Goal: Task Accomplishment & Management: Use online tool/utility

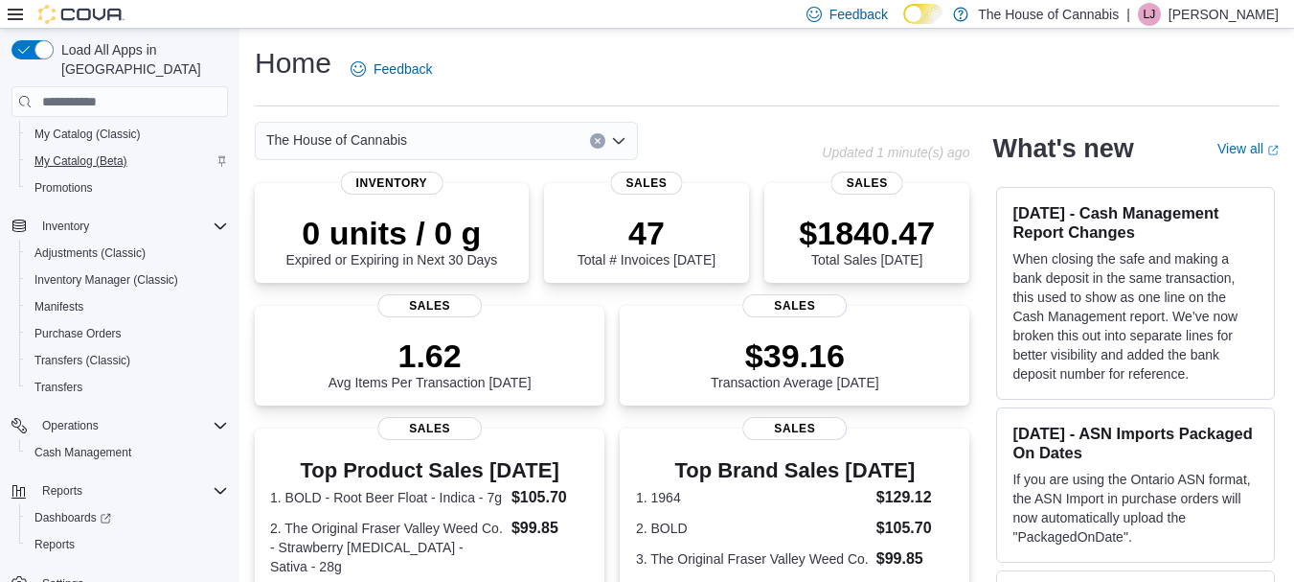
scroll to position [160, 0]
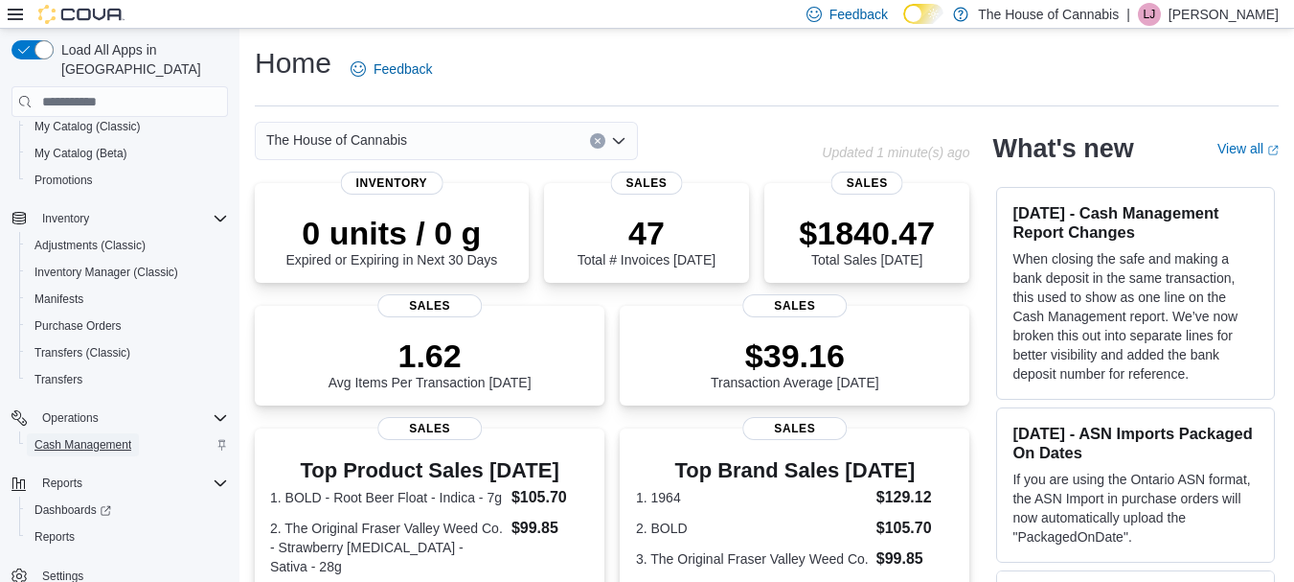
click at [99, 434] on span "Cash Management" at bounding box center [82, 444] width 97 height 23
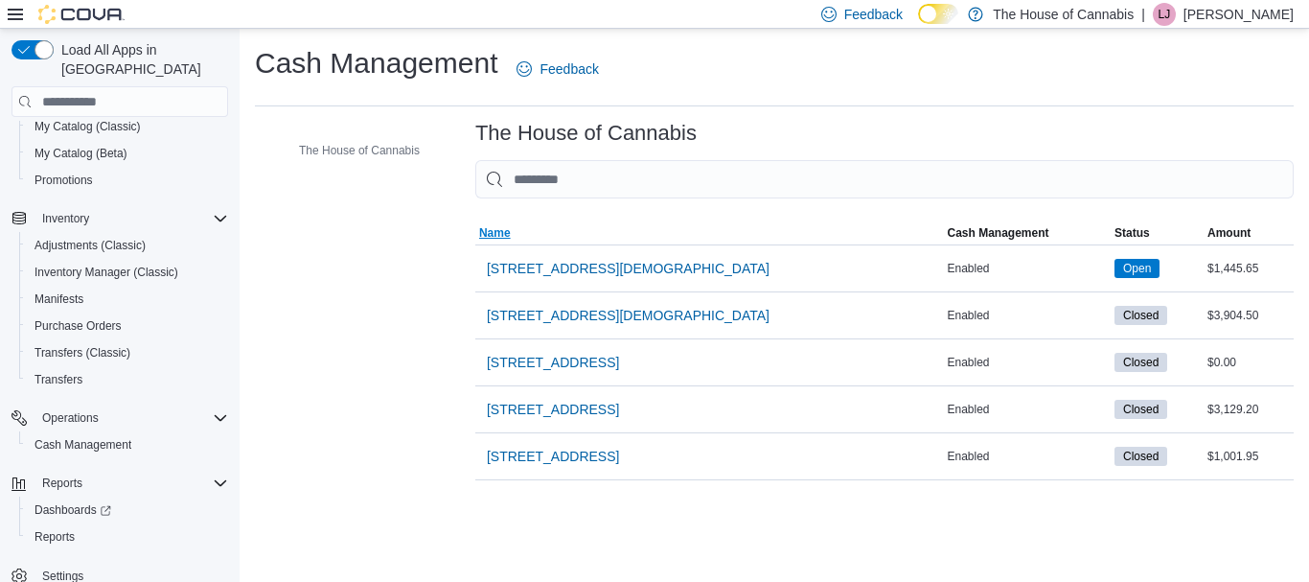
click at [602, 239] on span "Name" at bounding box center [709, 232] width 469 height 23
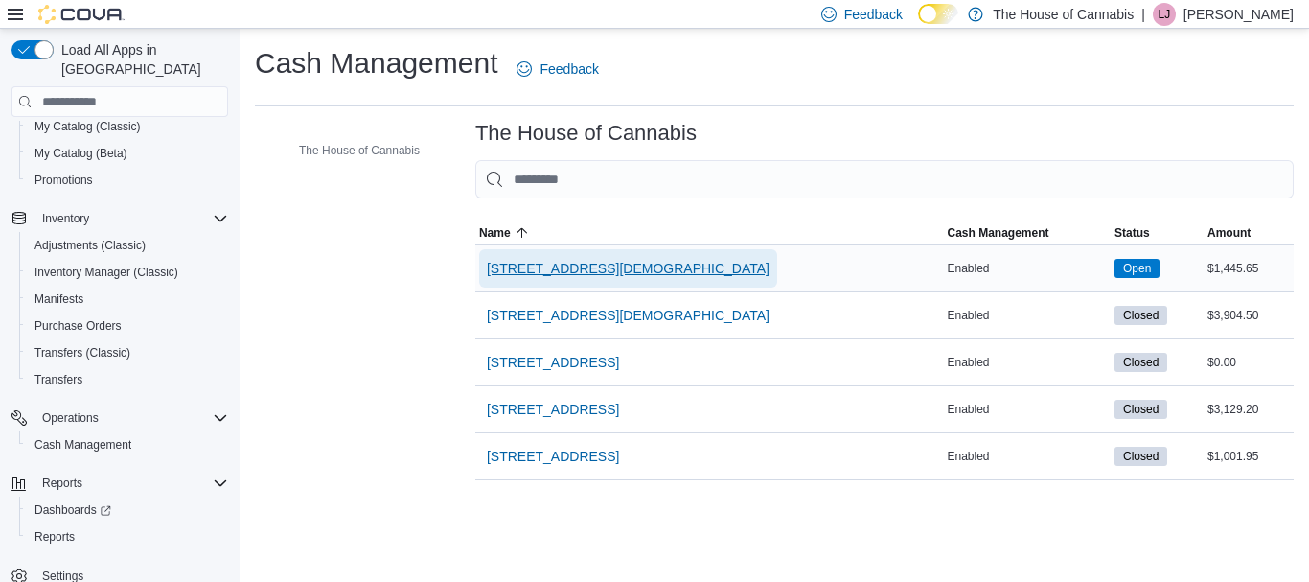
click at [595, 267] on span "[STREET_ADDRESS][DEMOGRAPHIC_DATA]" at bounding box center [628, 268] width 283 height 19
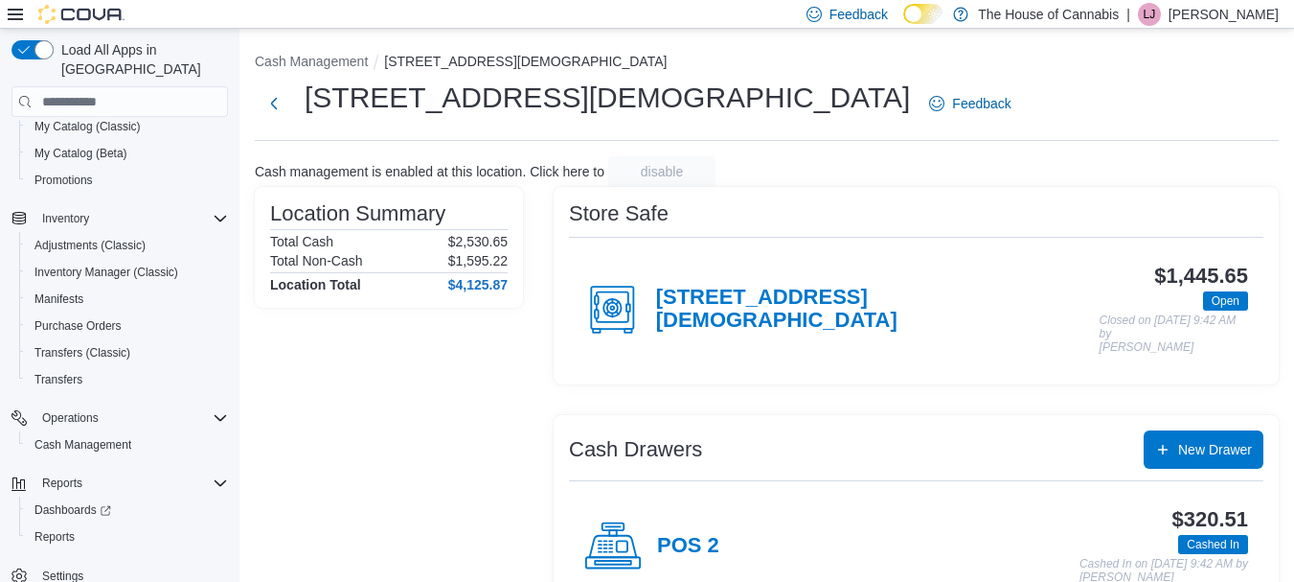
scroll to position [249, 0]
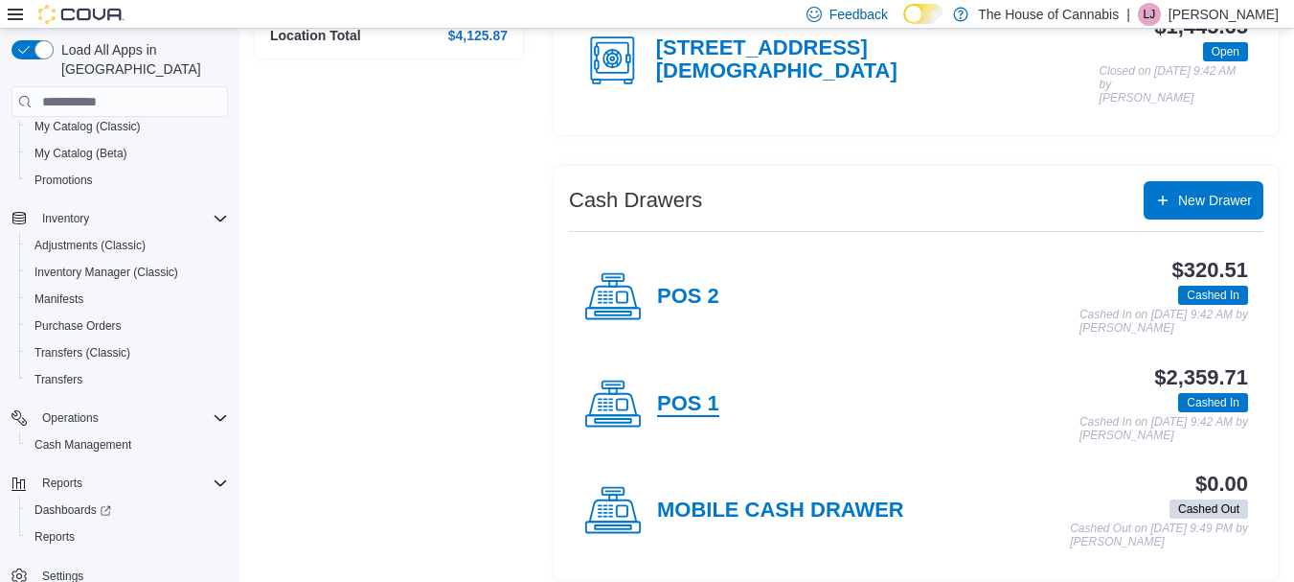
click at [692, 392] on h4 "POS 1" at bounding box center [688, 404] width 62 height 25
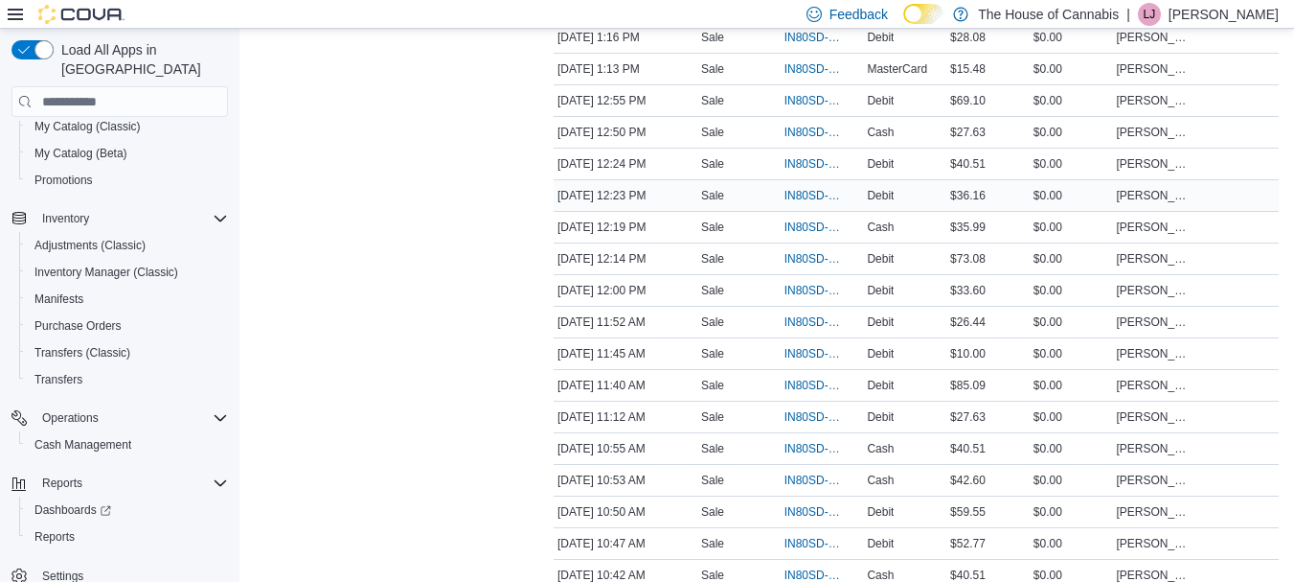
scroll to position [1506, 0]
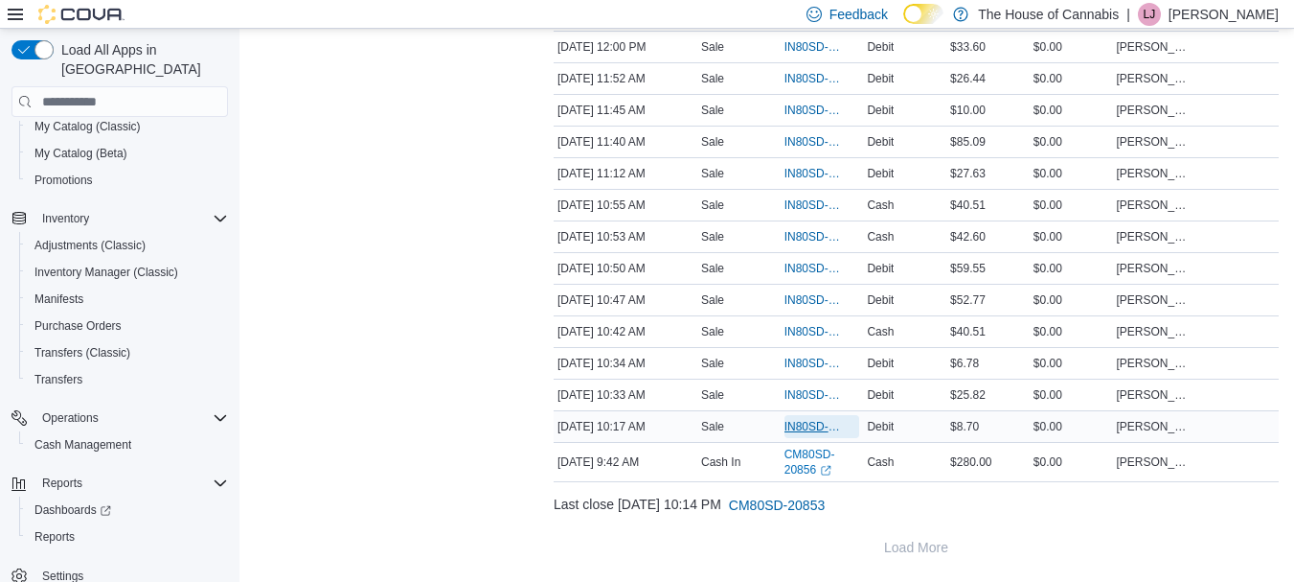
click at [824, 424] on span "IN80SD-248004" at bounding box center [813, 426] width 57 height 15
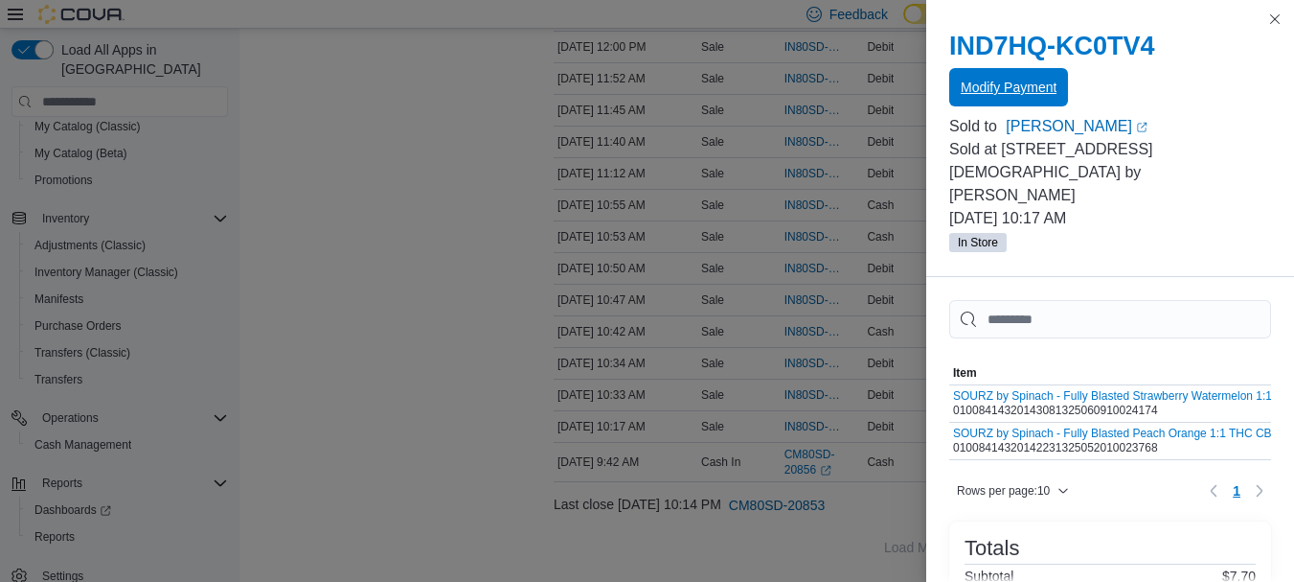
click at [1057, 93] on span "Modify Payment" at bounding box center [1009, 87] width 96 height 19
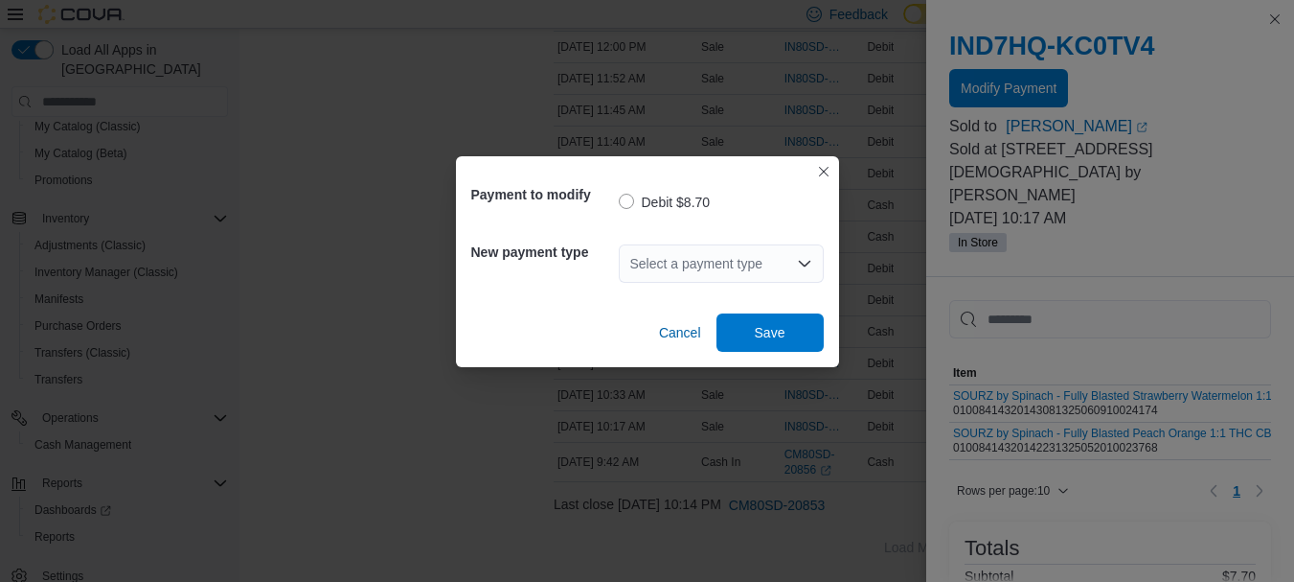
click at [653, 272] on div "Select a payment type" at bounding box center [721, 263] width 205 height 38
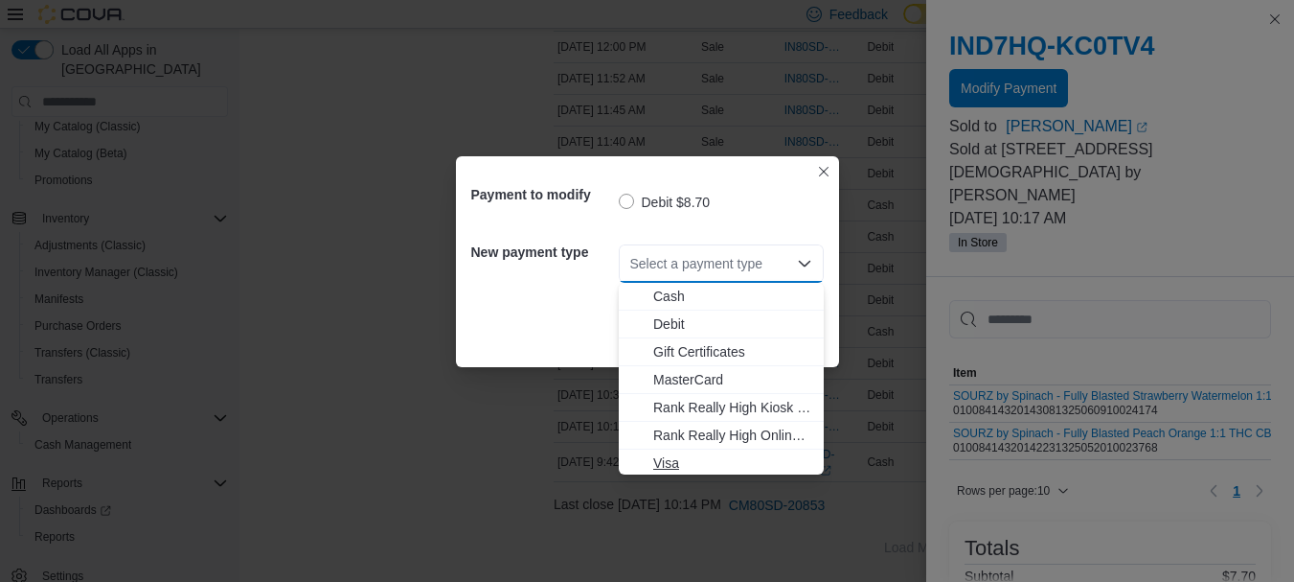
click at [666, 464] on span "Visa" at bounding box center [732, 462] width 159 height 19
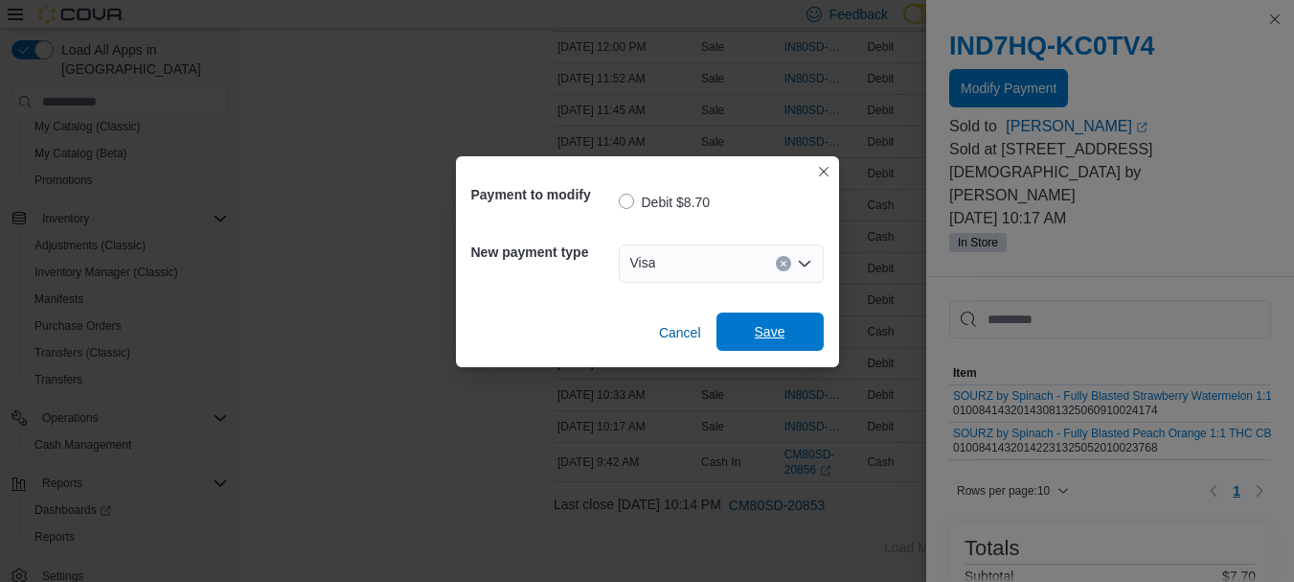
click at [747, 327] on span "Save" at bounding box center [770, 331] width 84 height 38
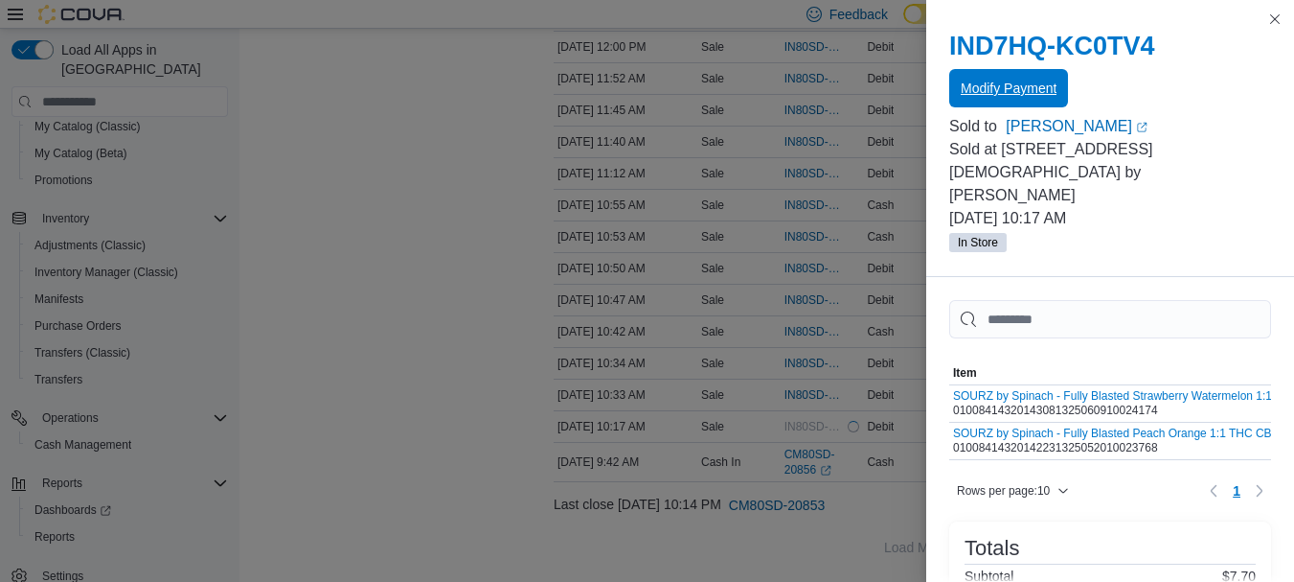
scroll to position [0, 0]
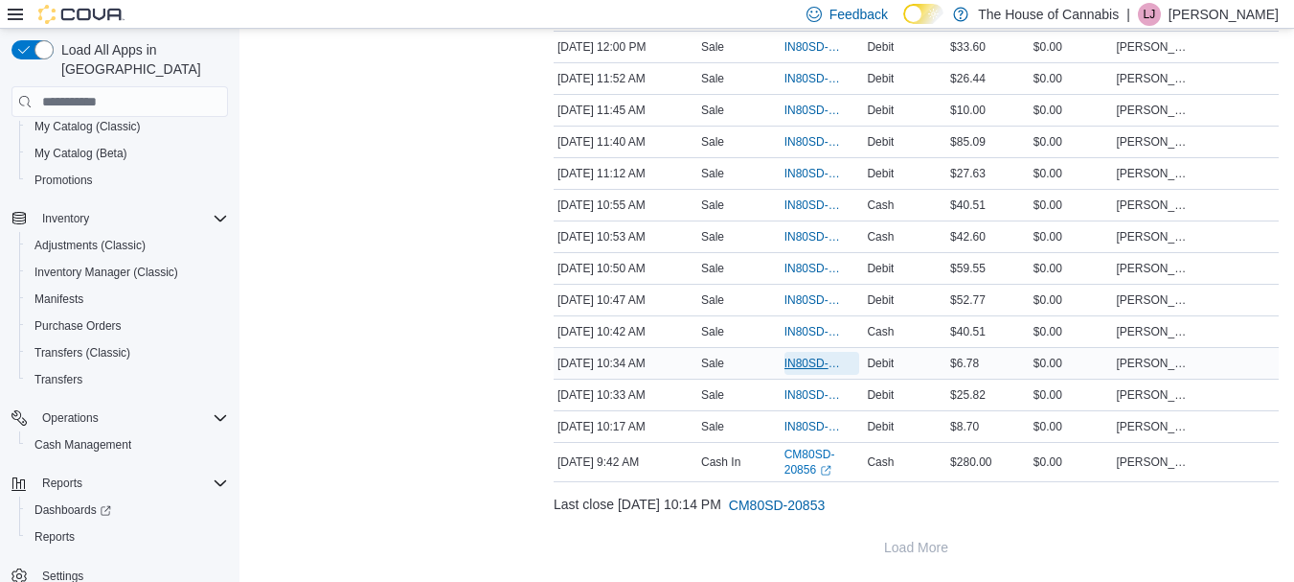
click at [791, 359] on span "IN80SD-248006" at bounding box center [813, 362] width 57 height 15
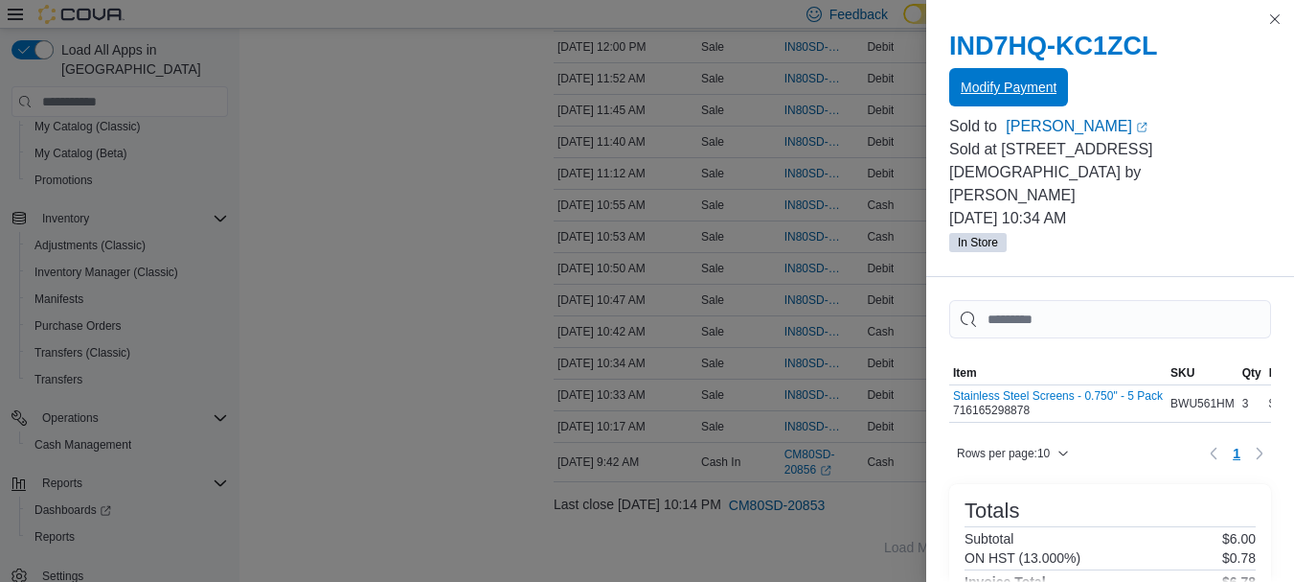
click at [1049, 78] on span "Modify Payment" at bounding box center [1009, 87] width 96 height 38
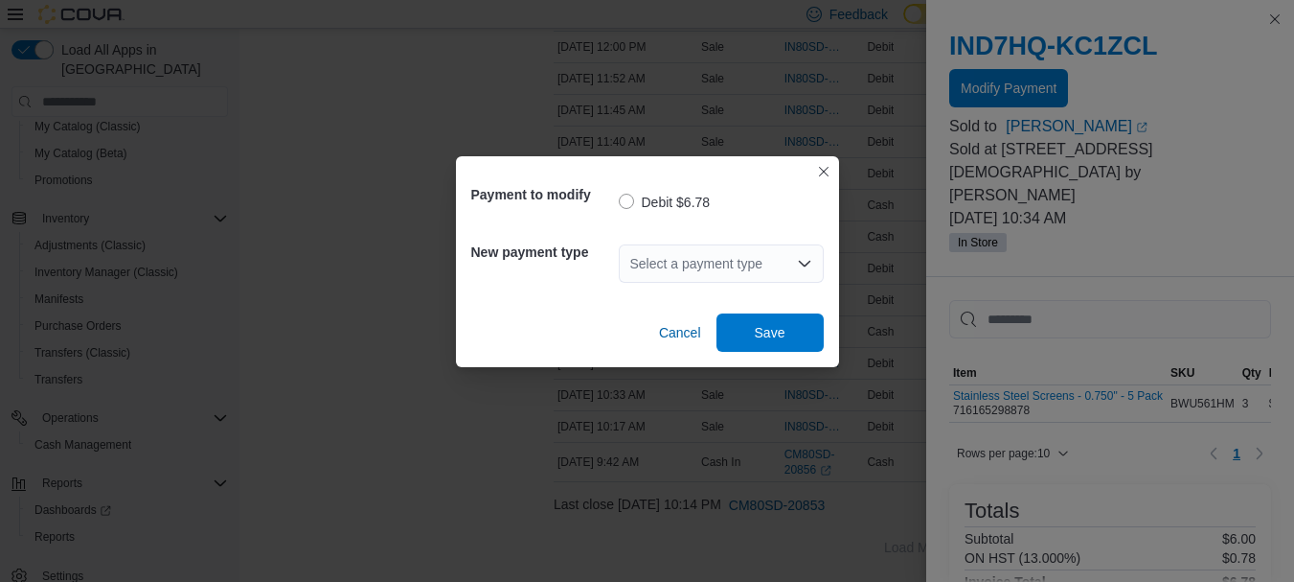
click at [658, 282] on div "Select a payment type" at bounding box center [721, 263] width 205 height 38
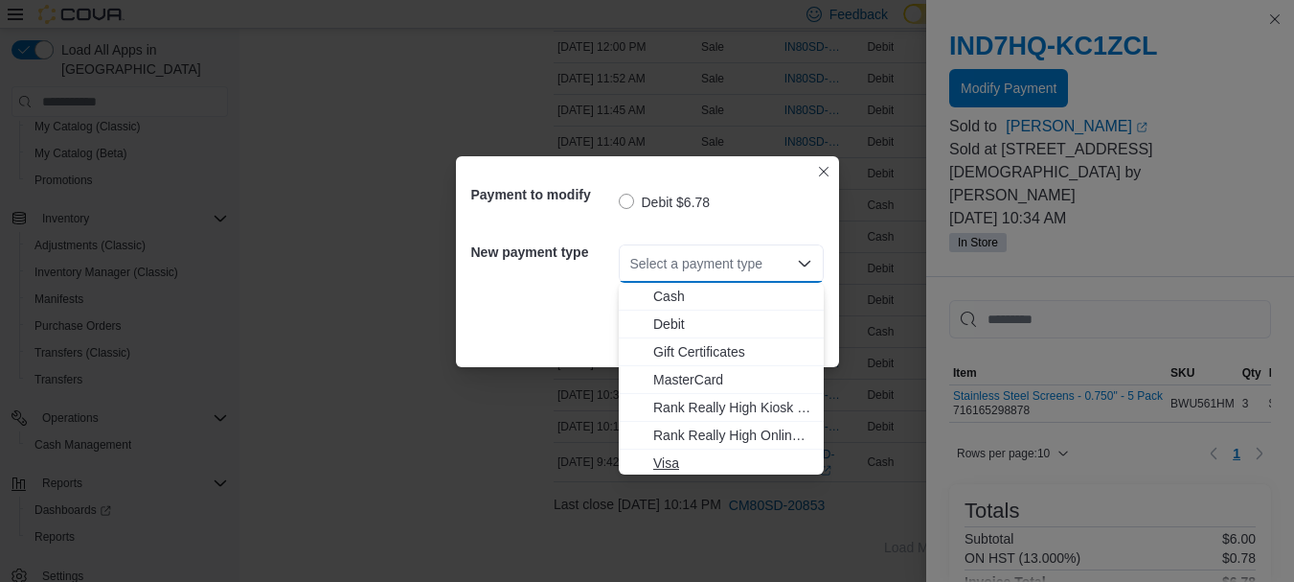
click at [647, 467] on span "Visa" at bounding box center [721, 462] width 182 height 19
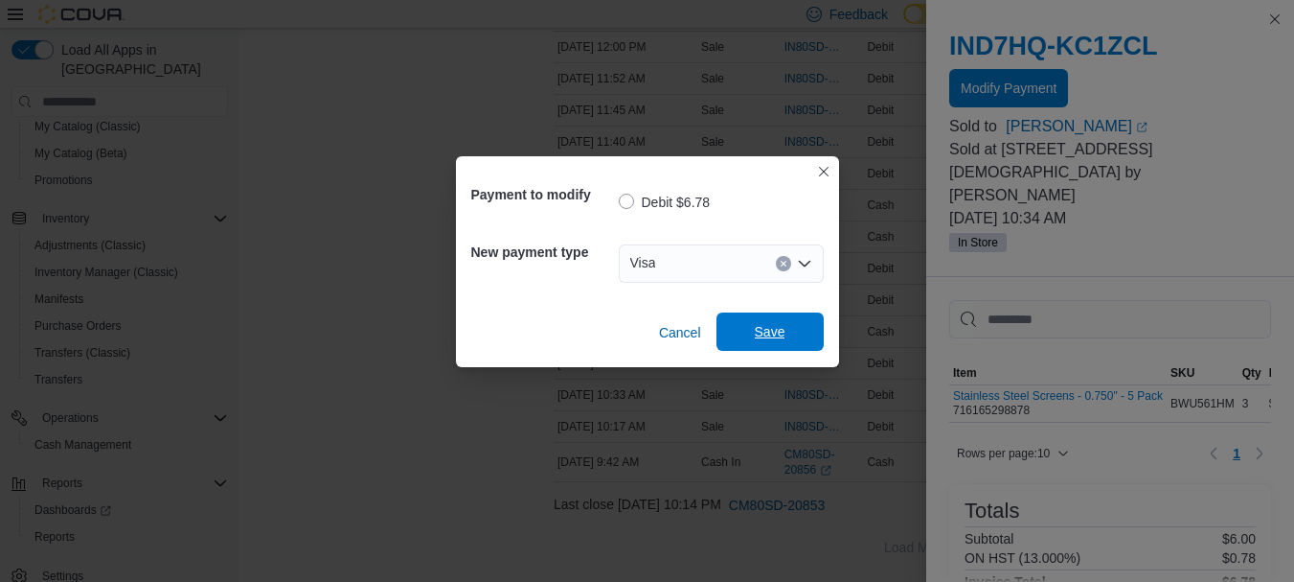
click at [811, 338] on span "Save" at bounding box center [770, 331] width 84 height 38
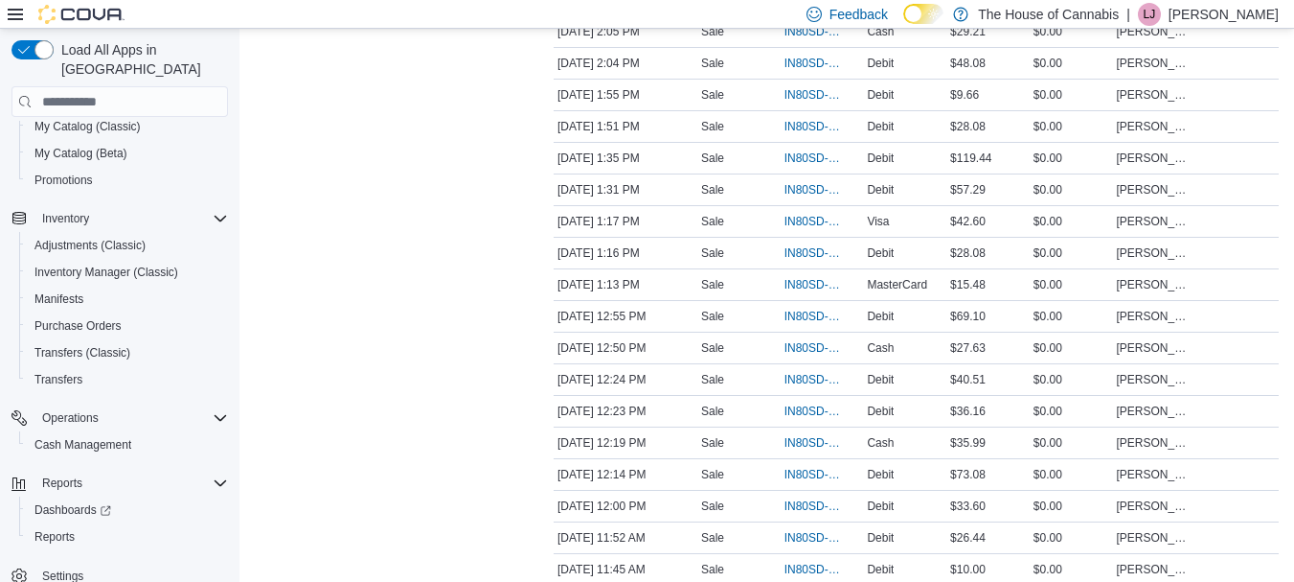
scroll to position [1046, 0]
click at [794, 264] on span "IN80SD-248024" at bounding box center [823, 253] width 76 height 23
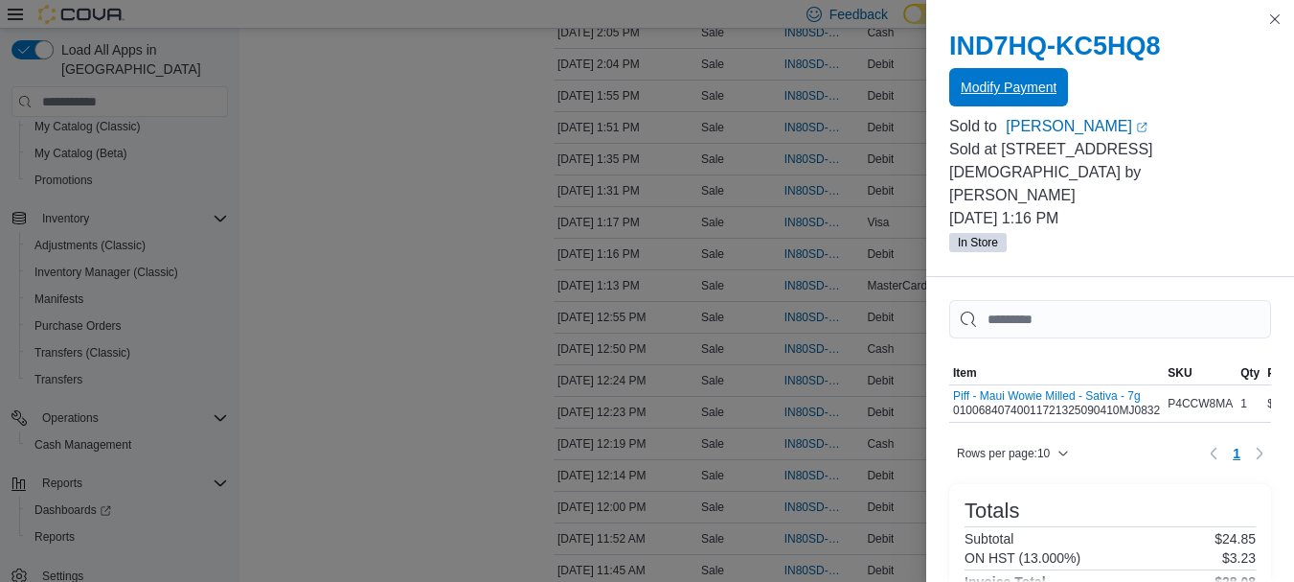
click at [985, 97] on span "Modify Payment" at bounding box center [1009, 87] width 96 height 38
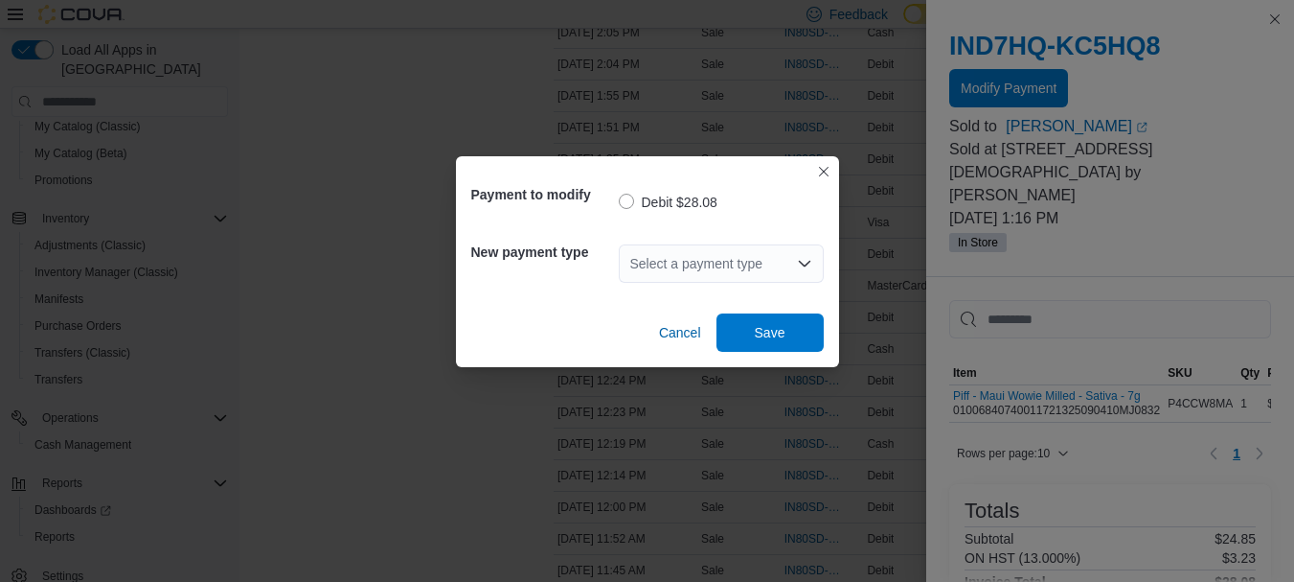
click at [670, 287] on div "Select a payment type" at bounding box center [721, 263] width 205 height 61
click at [686, 268] on div "Select a payment type" at bounding box center [721, 263] width 205 height 38
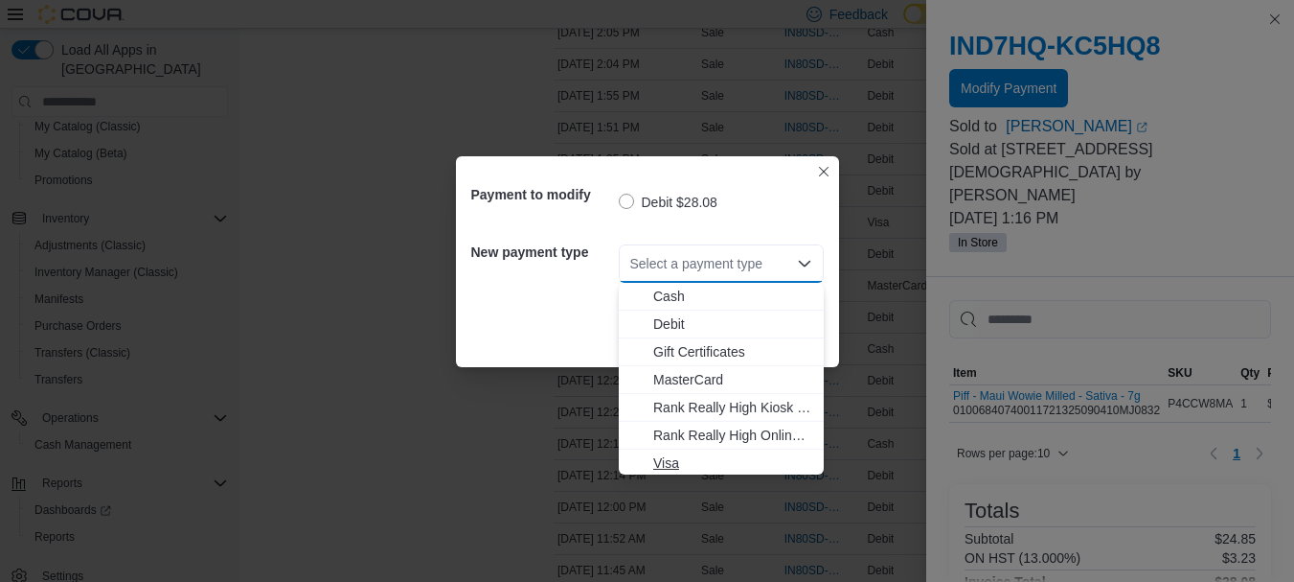
click at [664, 452] on button "Visa" at bounding box center [721, 463] width 205 height 28
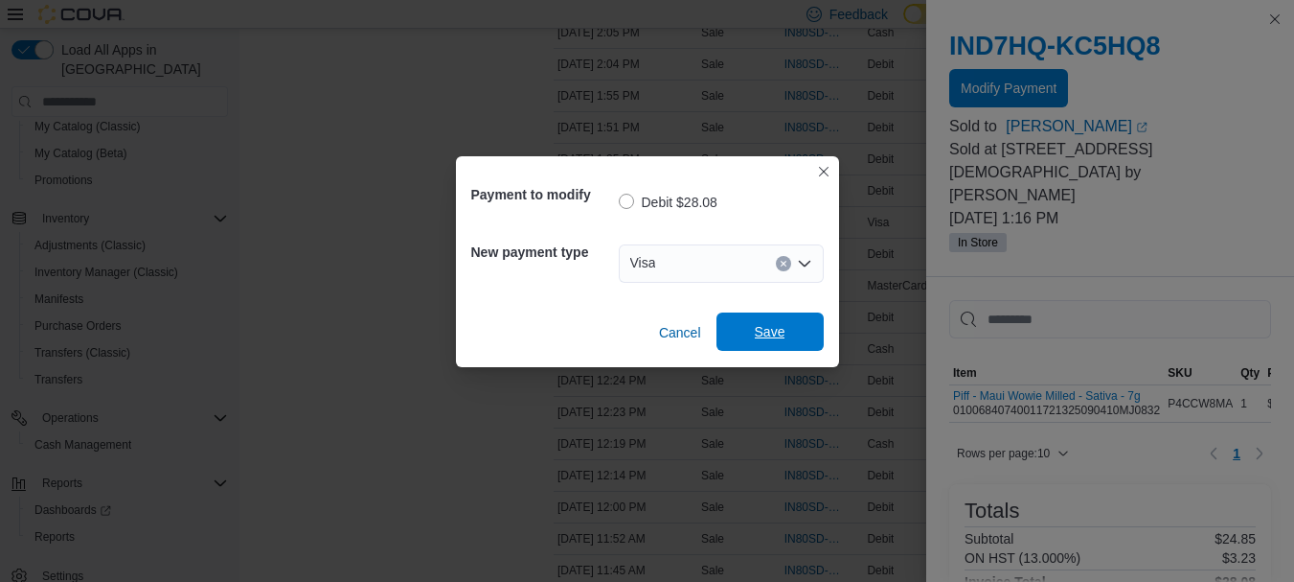
click at [750, 323] on span "Save" at bounding box center [770, 331] width 84 height 38
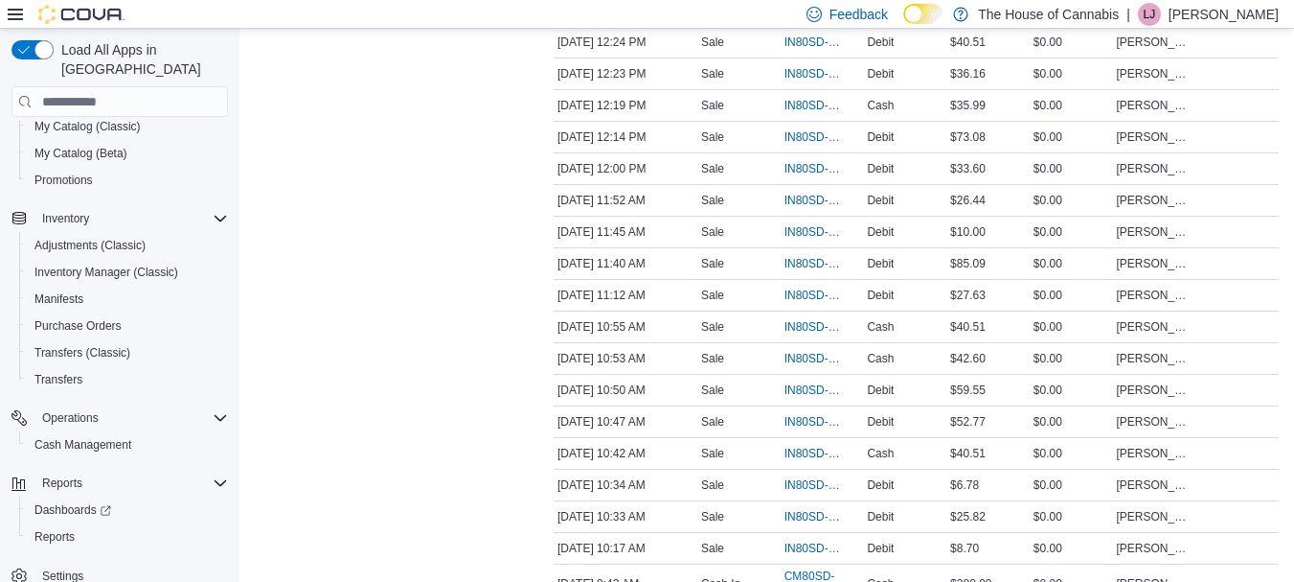
scroll to position [1391, 0]
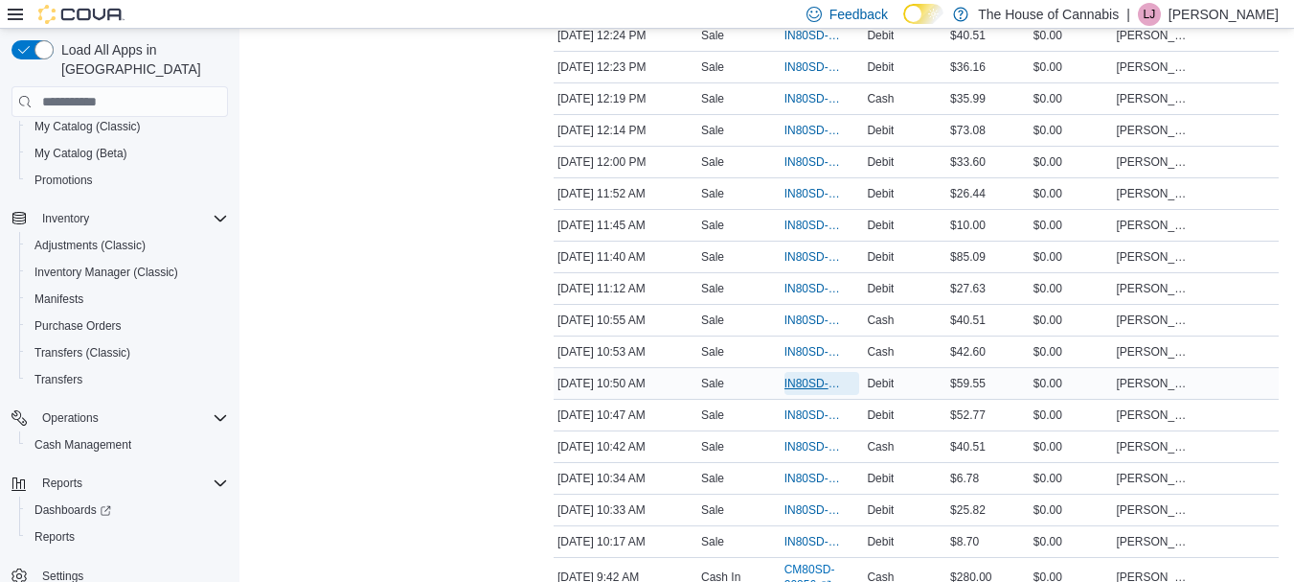
click at [787, 377] on span "IN80SD-248009" at bounding box center [813, 383] width 57 height 15
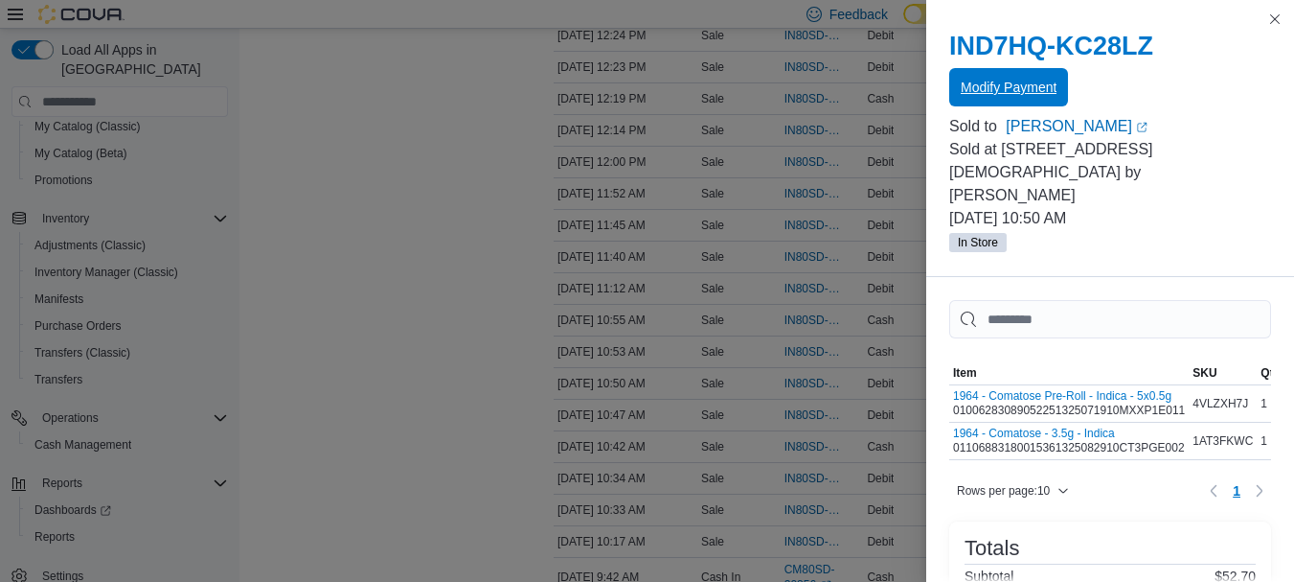
click at [1009, 76] on span "Modify Payment" at bounding box center [1009, 87] width 96 height 38
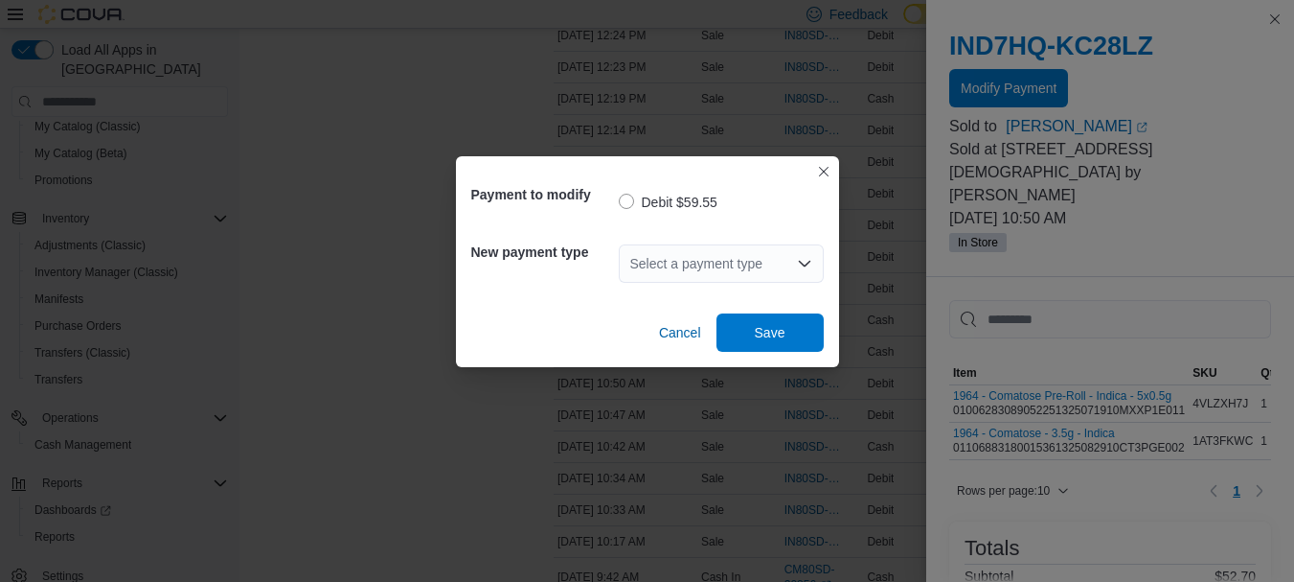
click at [713, 265] on div "Select a payment type" at bounding box center [721, 263] width 205 height 38
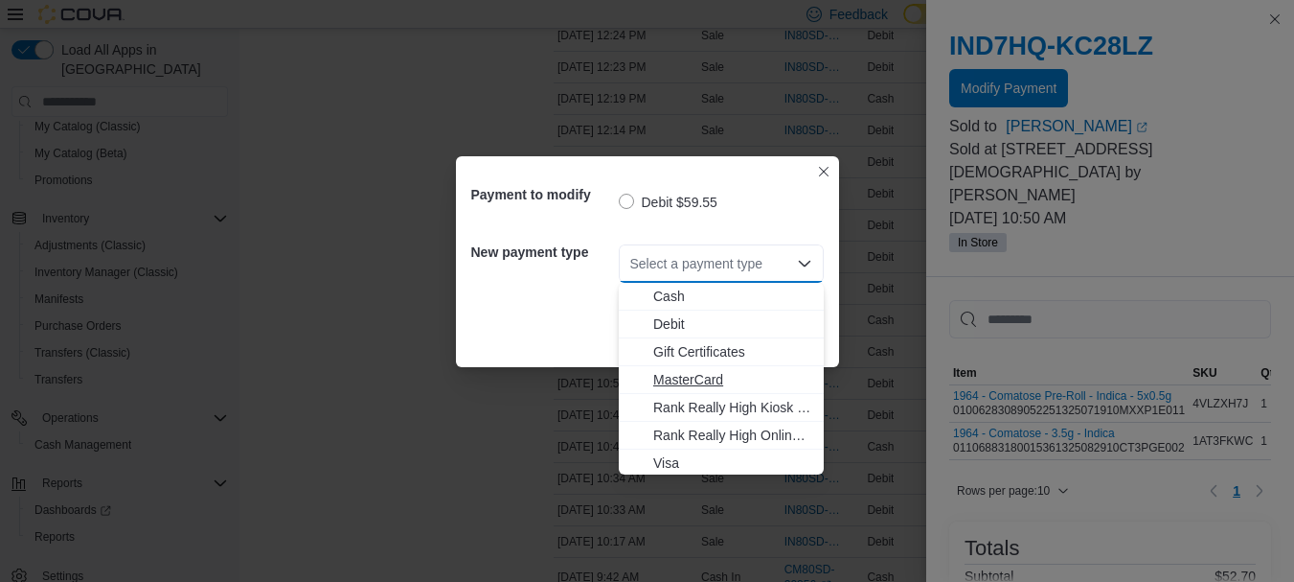
click at [684, 383] on span "MasterCard" at bounding box center [732, 379] width 159 height 19
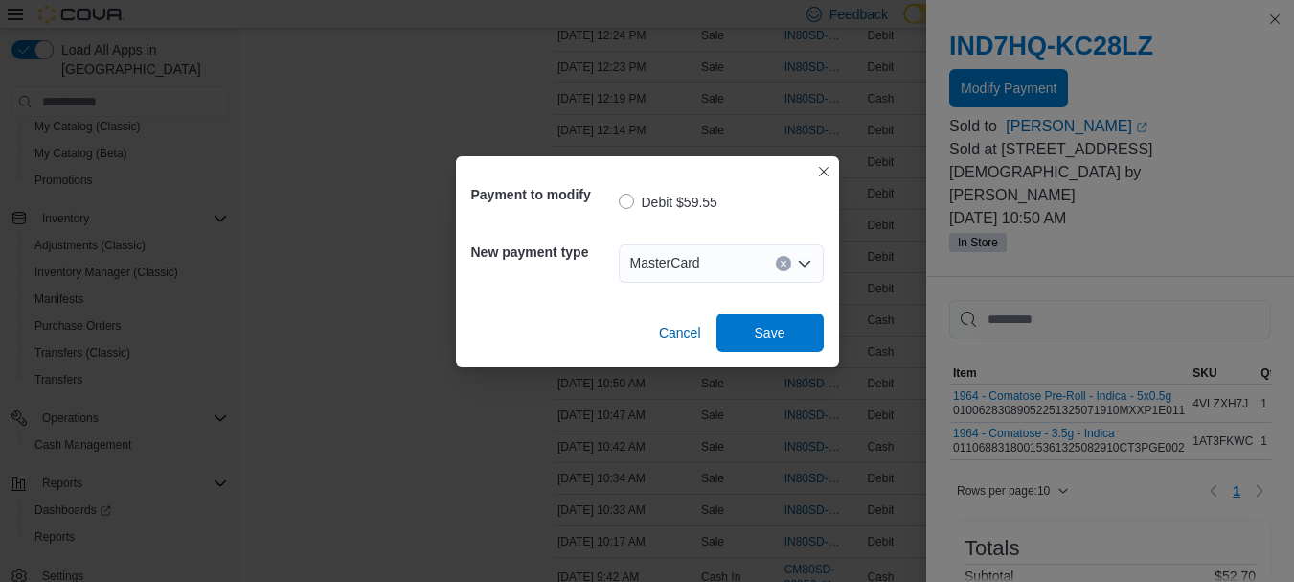
click at [757, 312] on div "Cancel Save" at bounding box center [647, 325] width 353 height 54
click at [764, 328] on span "Save" at bounding box center [770, 331] width 31 height 19
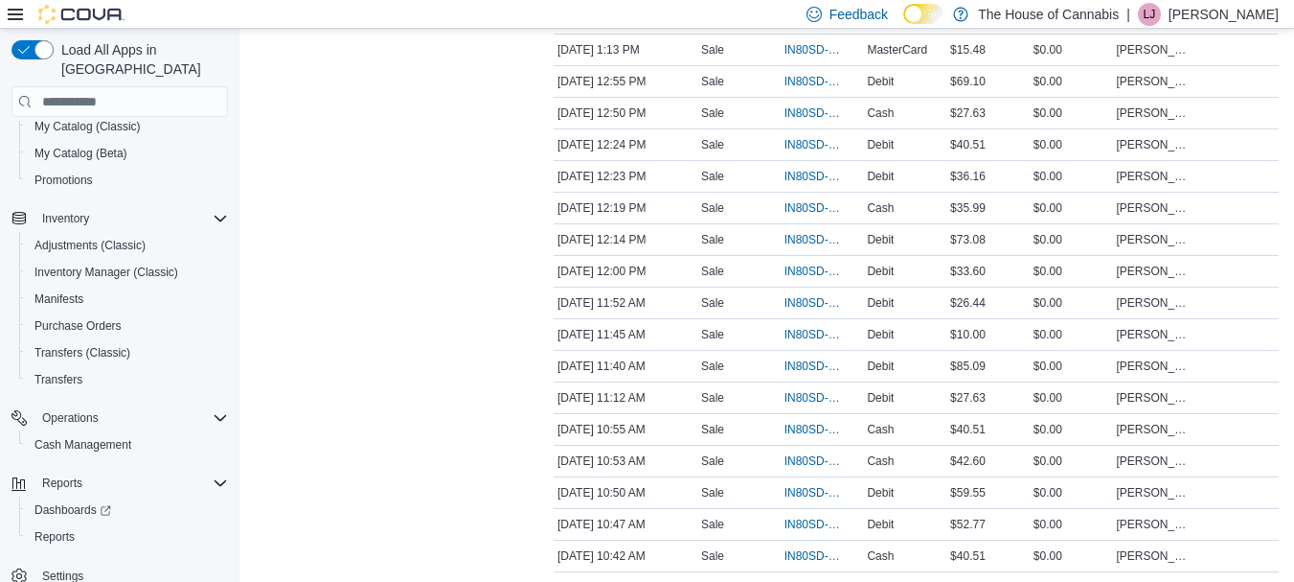
scroll to position [1276, 0]
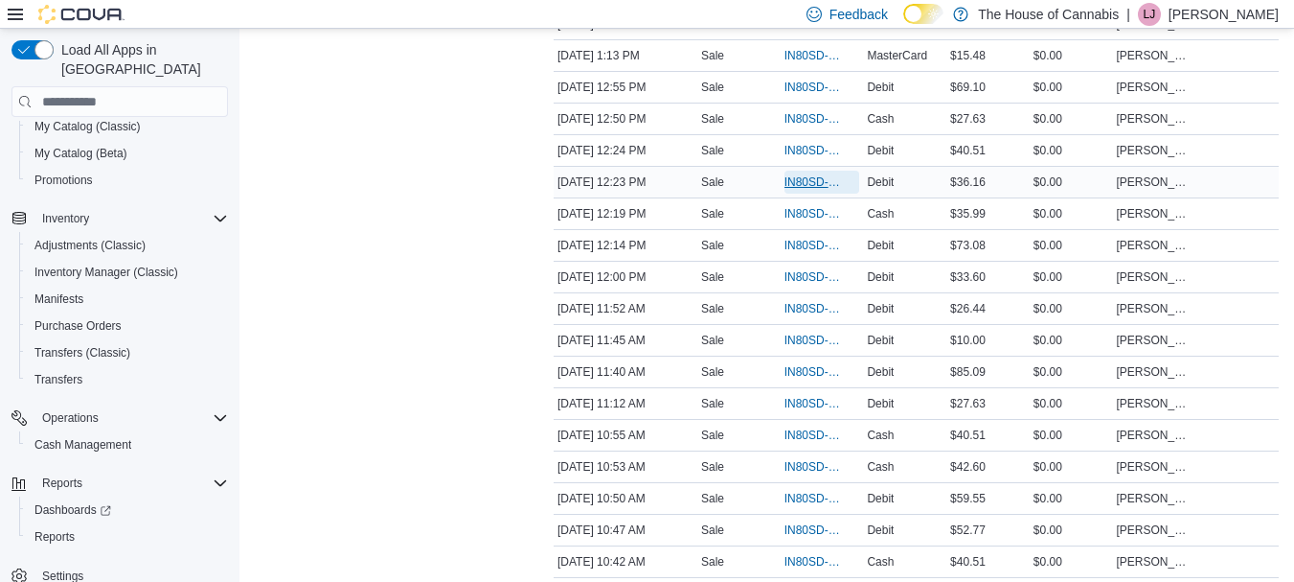
click at [790, 177] on span "IN80SD-248019" at bounding box center [813, 181] width 57 height 15
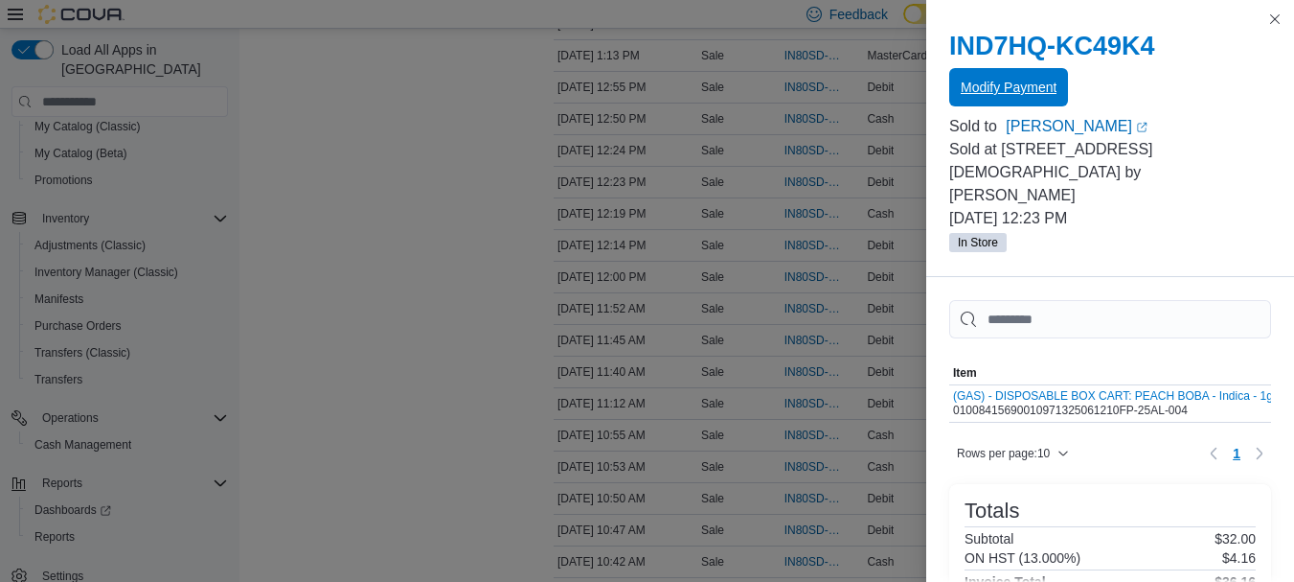
click at [1019, 83] on span "Modify Payment" at bounding box center [1009, 87] width 96 height 19
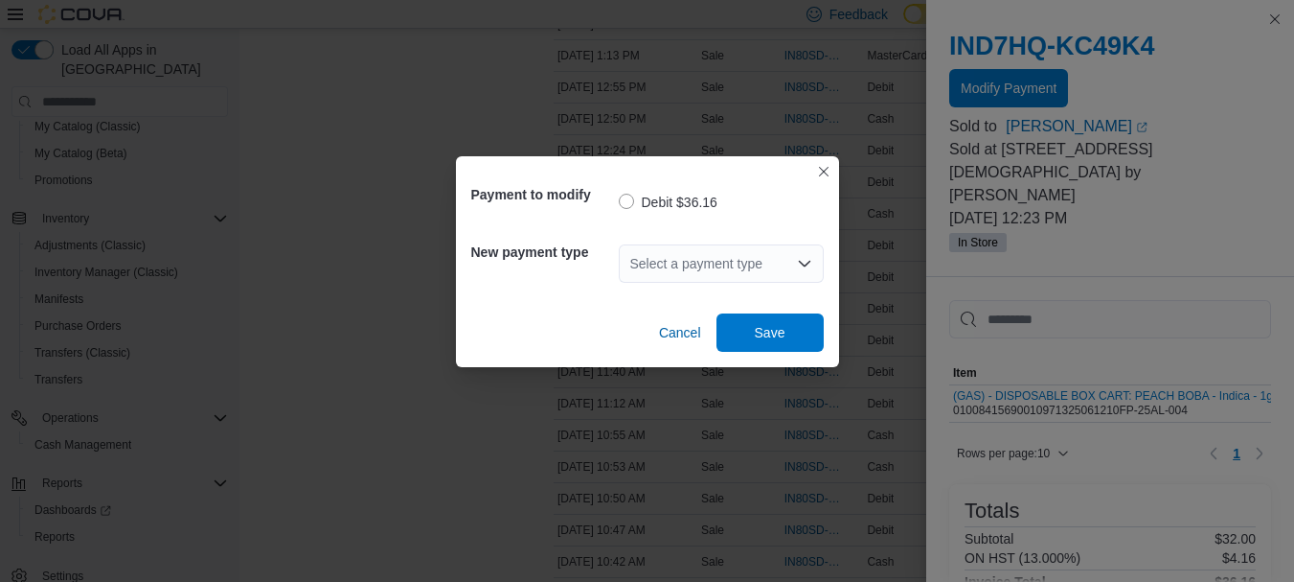
click at [684, 254] on div "Select a payment type" at bounding box center [721, 263] width 205 height 38
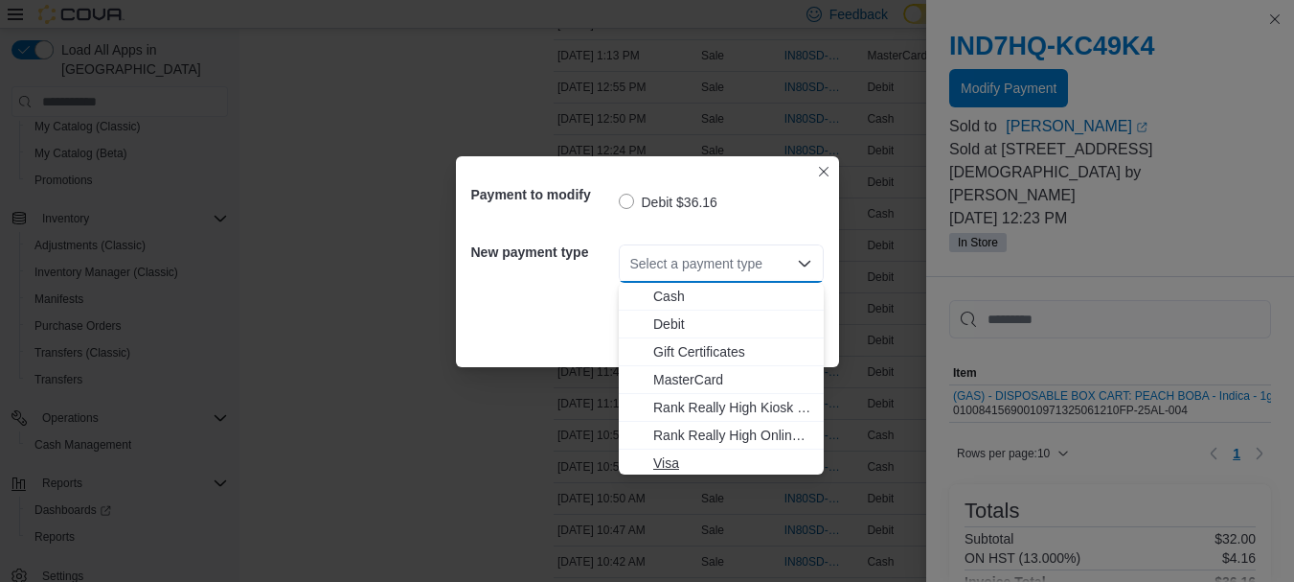
click at [652, 450] on button "Visa" at bounding box center [721, 463] width 205 height 28
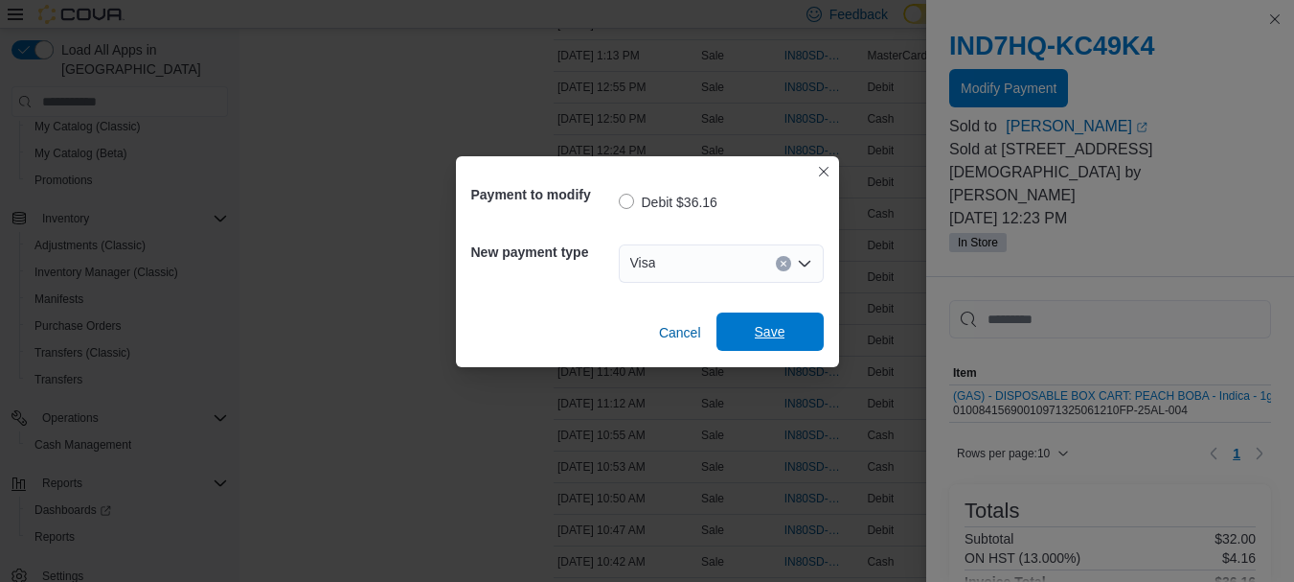
click at [772, 332] on span "Save" at bounding box center [770, 331] width 31 height 19
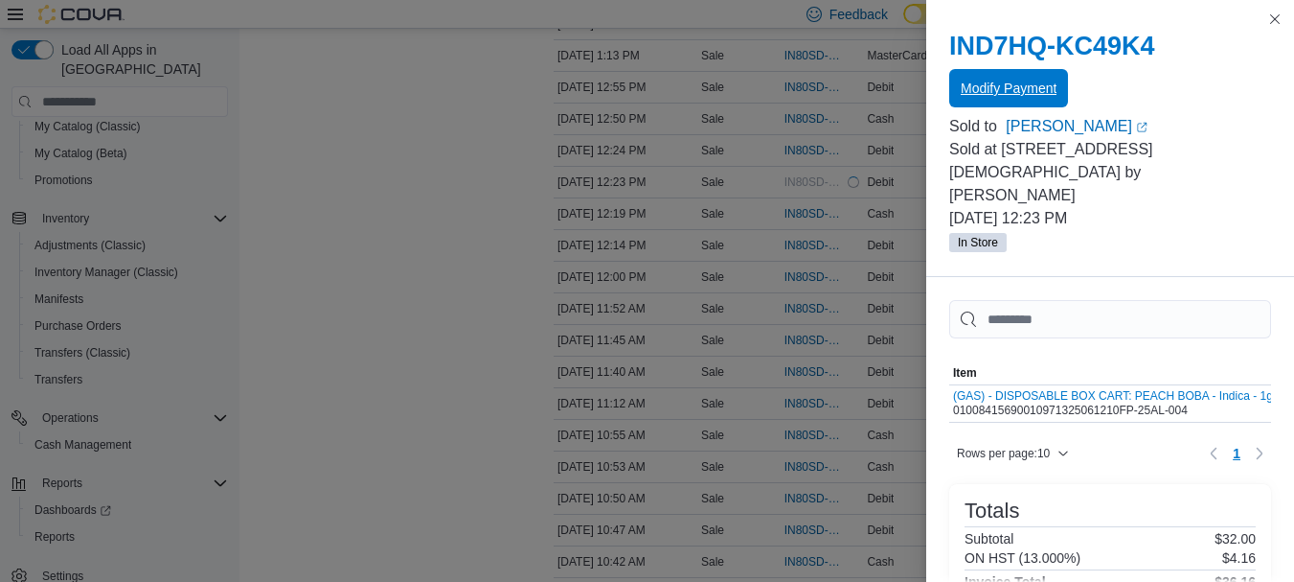
scroll to position [0, 0]
